Goal: Information Seeking & Learning: Learn about a topic

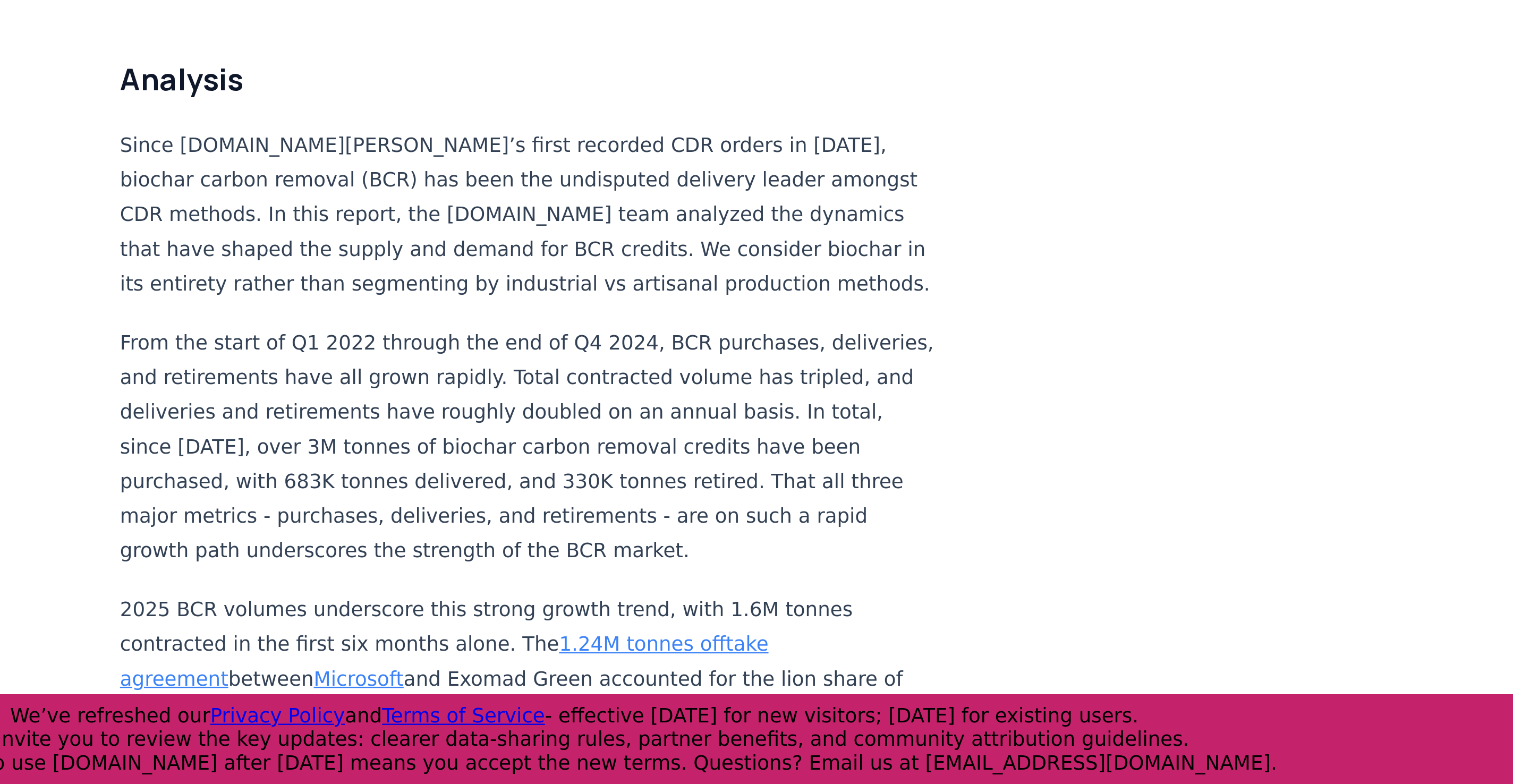
scroll to position [376, 0]
